Goal: Subscribe to service/newsletter

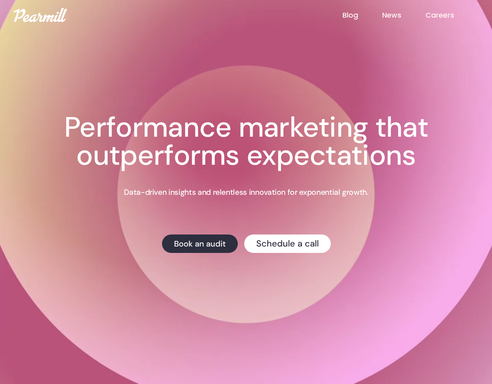
click at [394, 16] on link "News" at bounding box center [403, 15] width 43 height 10
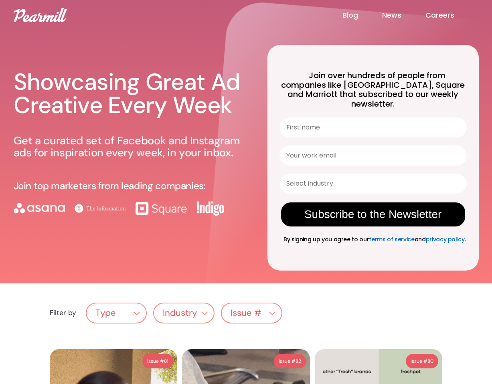
click at [313, 119] on input "First name" at bounding box center [372, 127] width 187 height 20
type input "[PERSON_NAME]"
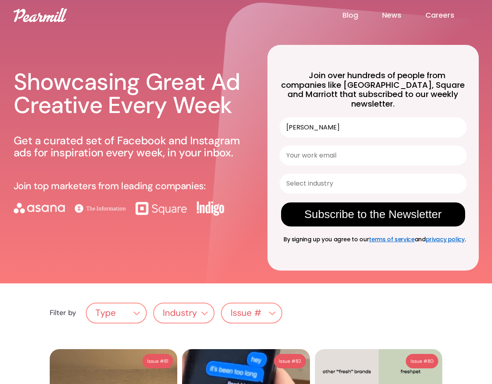
type input "[EMAIL_ADDRESS][DOMAIN_NAME]"
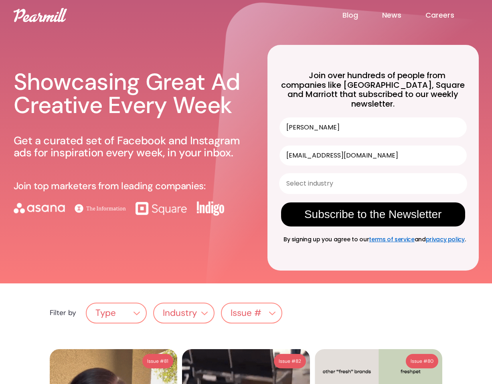
click at [353, 174] on input "Select industry" at bounding box center [370, 183] width 169 height 19
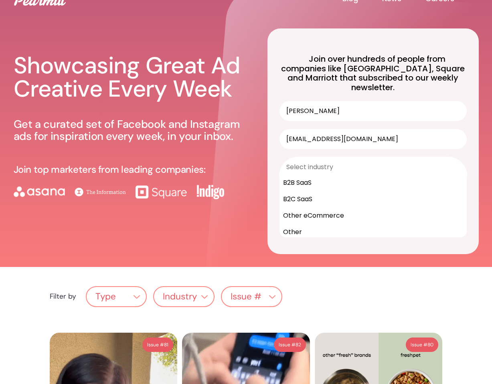
scroll to position [19, 0]
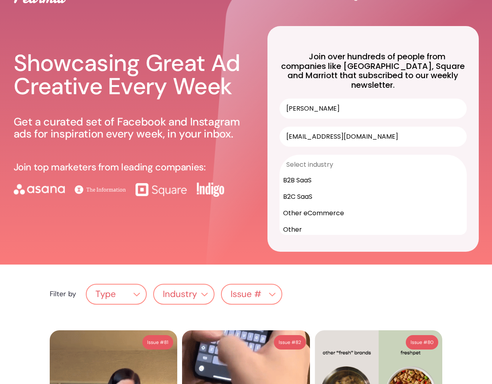
click at [334, 221] on div "Other" at bounding box center [373, 229] width 186 height 16
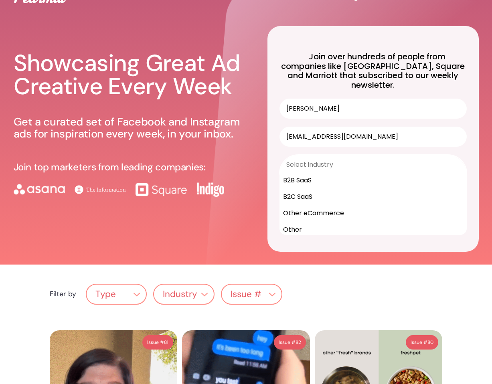
type input "Other"
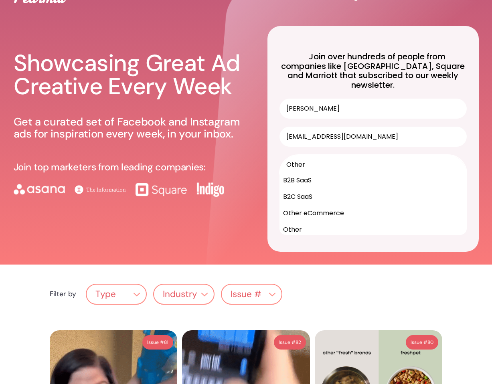
scroll to position [0, 0]
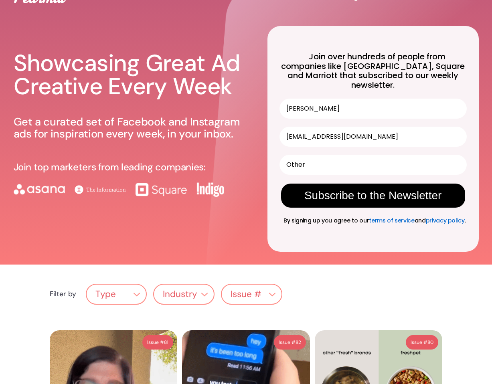
click at [353, 189] on button "Subscribe to the Newsletter" at bounding box center [373, 196] width 184 height 24
